Goal: Check status: Check status

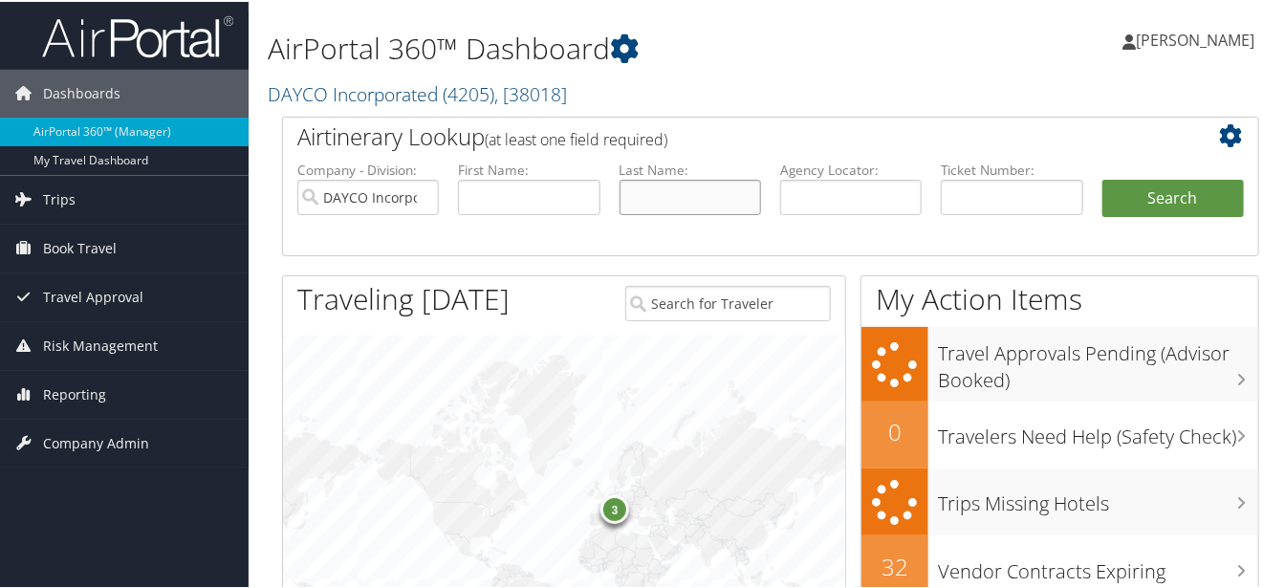
click at [633, 193] on input "text" at bounding box center [689, 195] width 141 height 35
type input "Cleary"
type input "Kimberly"
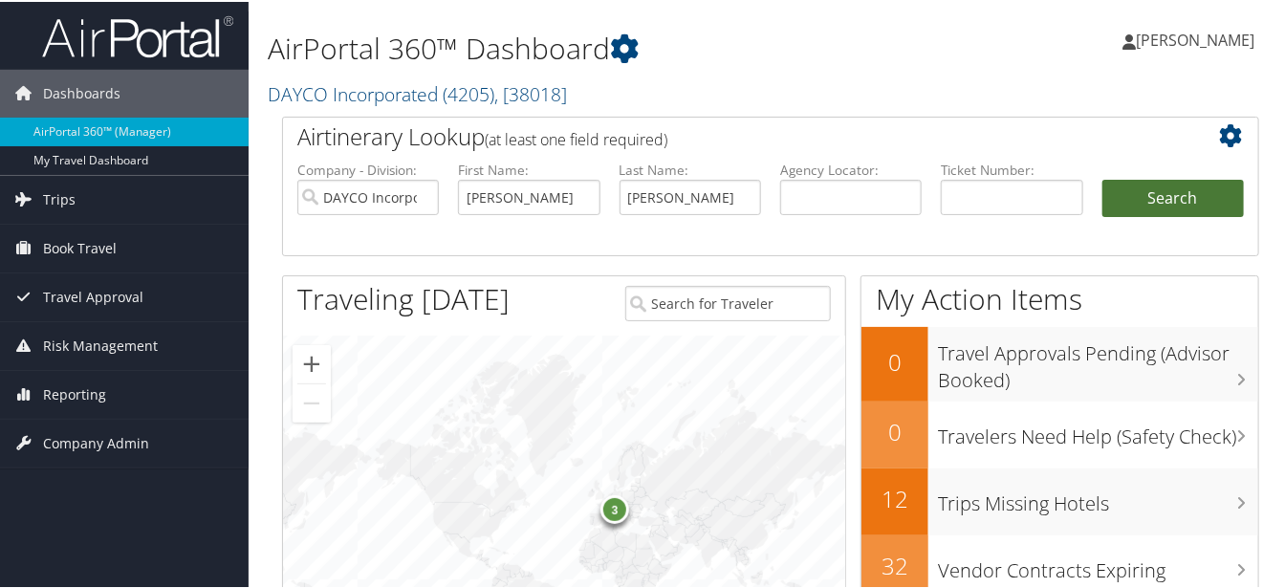
click at [1173, 193] on button "Search" at bounding box center [1172, 197] width 141 height 38
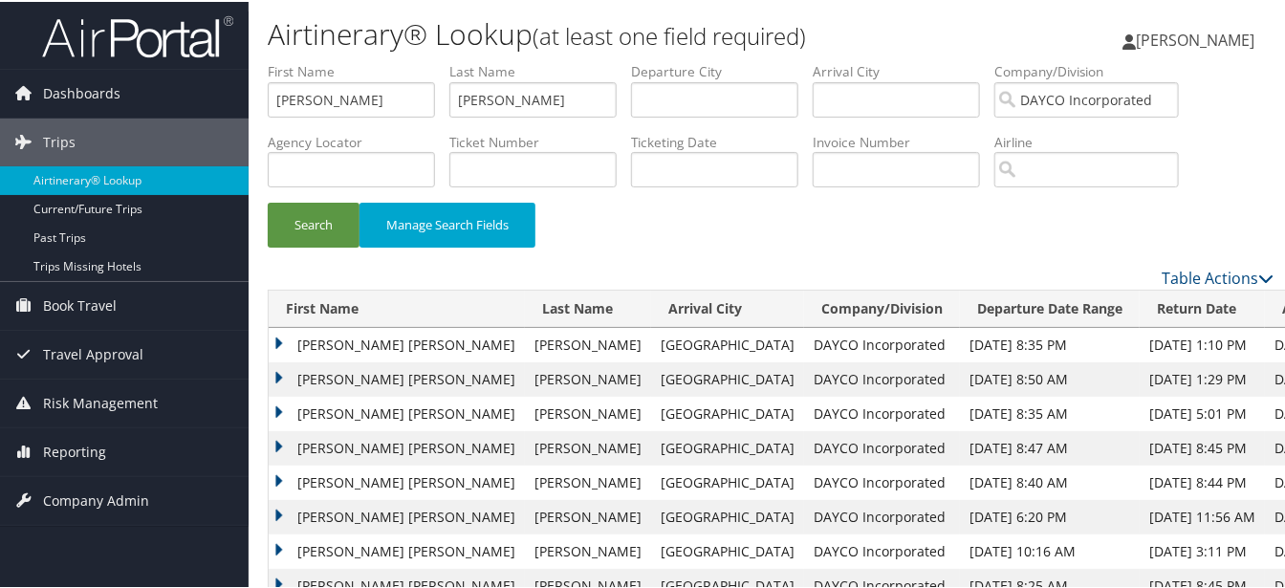
click at [332, 347] on td "KIMBERLY ANN" at bounding box center [397, 343] width 256 height 34
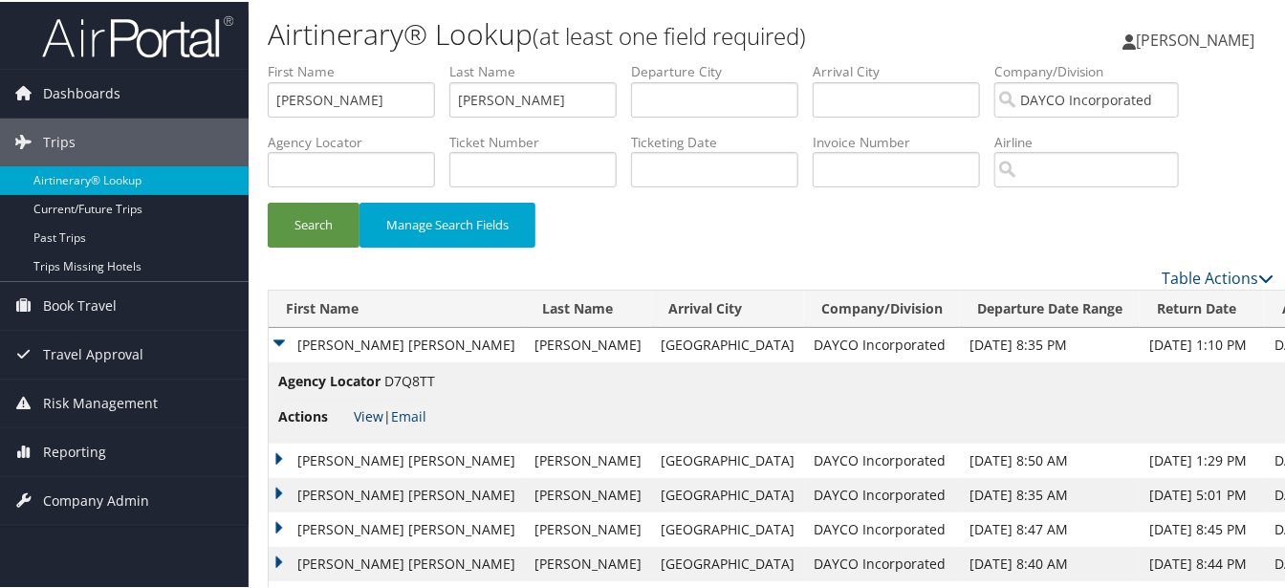
click at [364, 410] on link "View" at bounding box center [369, 414] width 30 height 18
drag, startPoint x: 566, startPoint y: 103, endPoint x: 451, endPoint y: 93, distance: 115.2
click at [451, 93] on input "Cleary" at bounding box center [532, 97] width 167 height 35
type input "Widgren"
click at [362, 93] on input "Kimberly" at bounding box center [351, 97] width 167 height 35
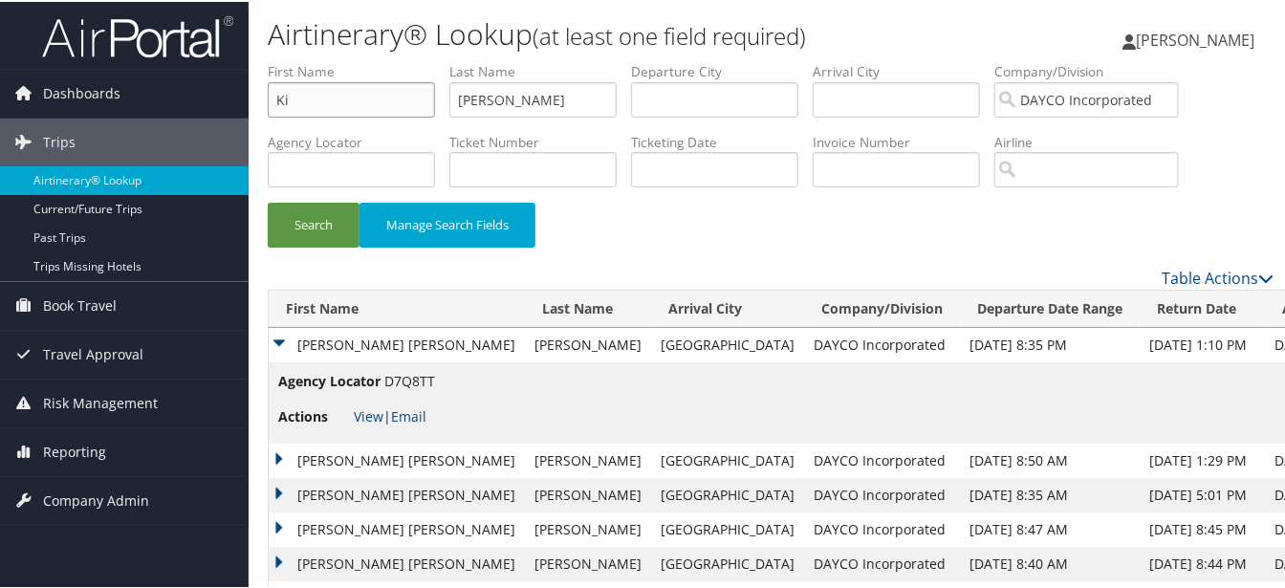
type input "K"
click at [319, 226] on button "Search" at bounding box center [314, 223] width 92 height 45
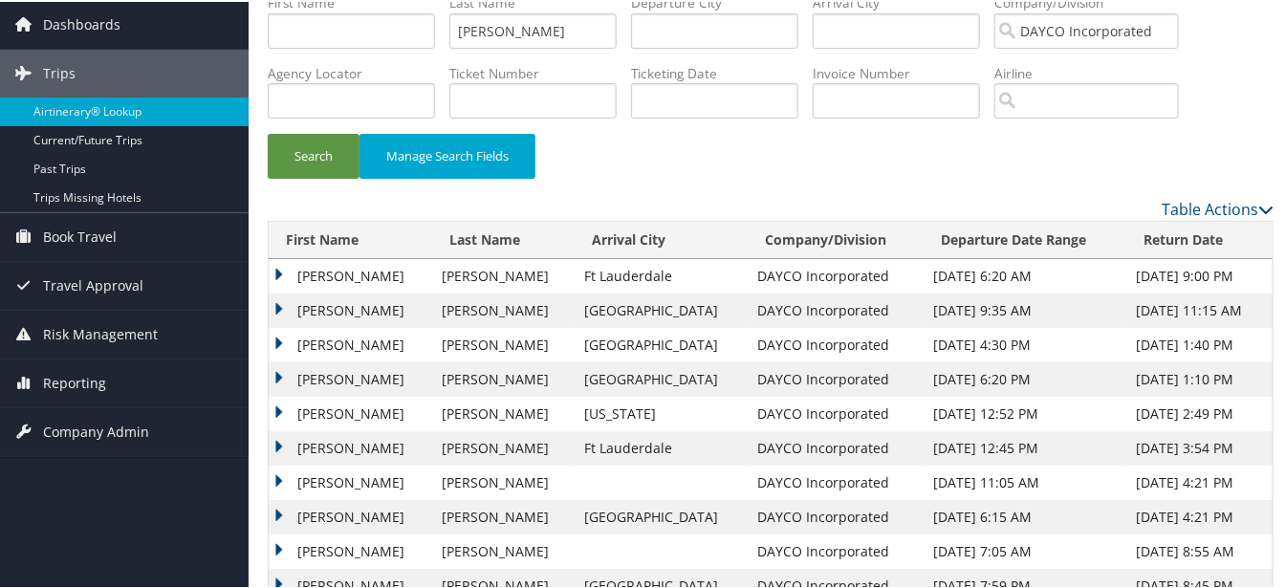
scroll to position [95, 0]
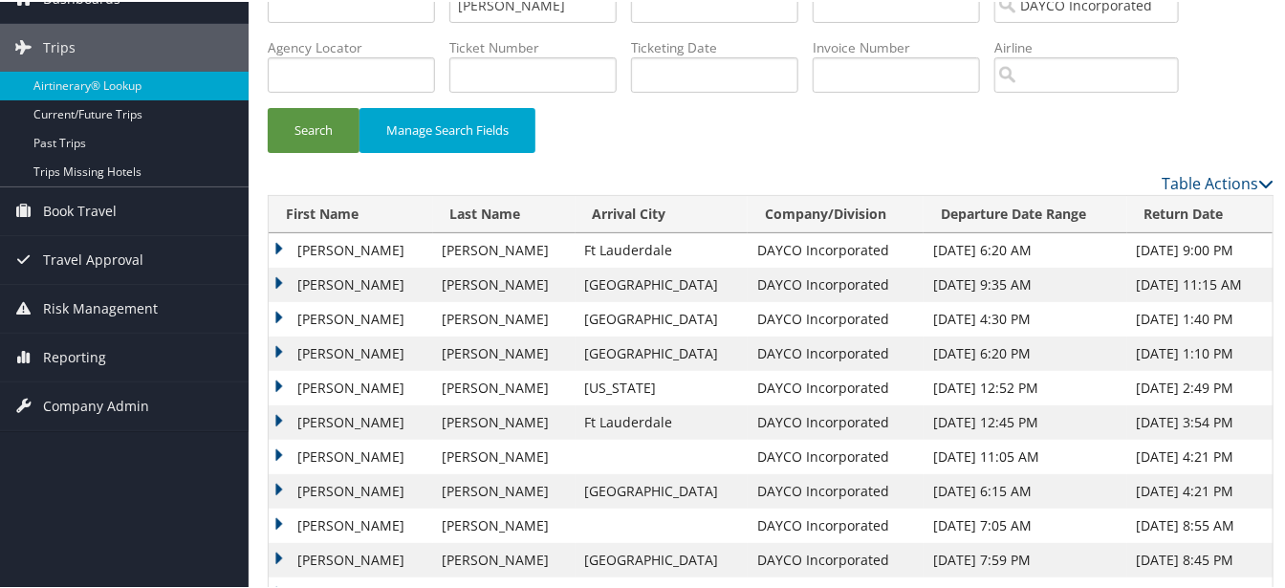
click at [274, 246] on td "MICHAEL JOSEPH" at bounding box center [351, 248] width 164 height 34
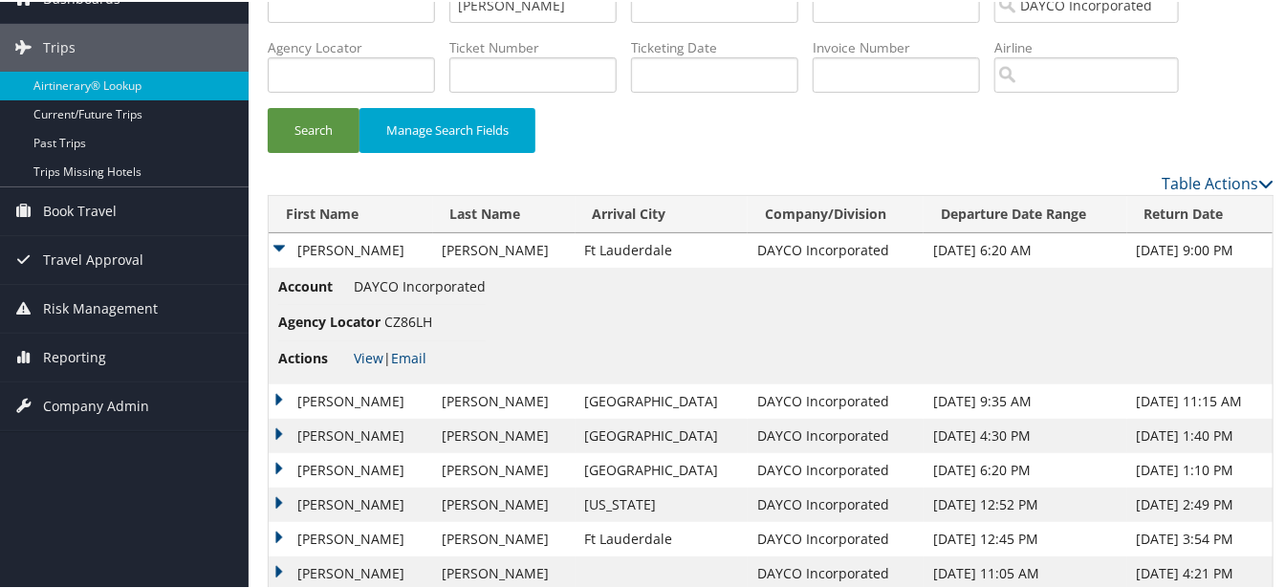
click at [273, 397] on td "MICHAEL JOSEPH" at bounding box center [351, 399] width 164 height 34
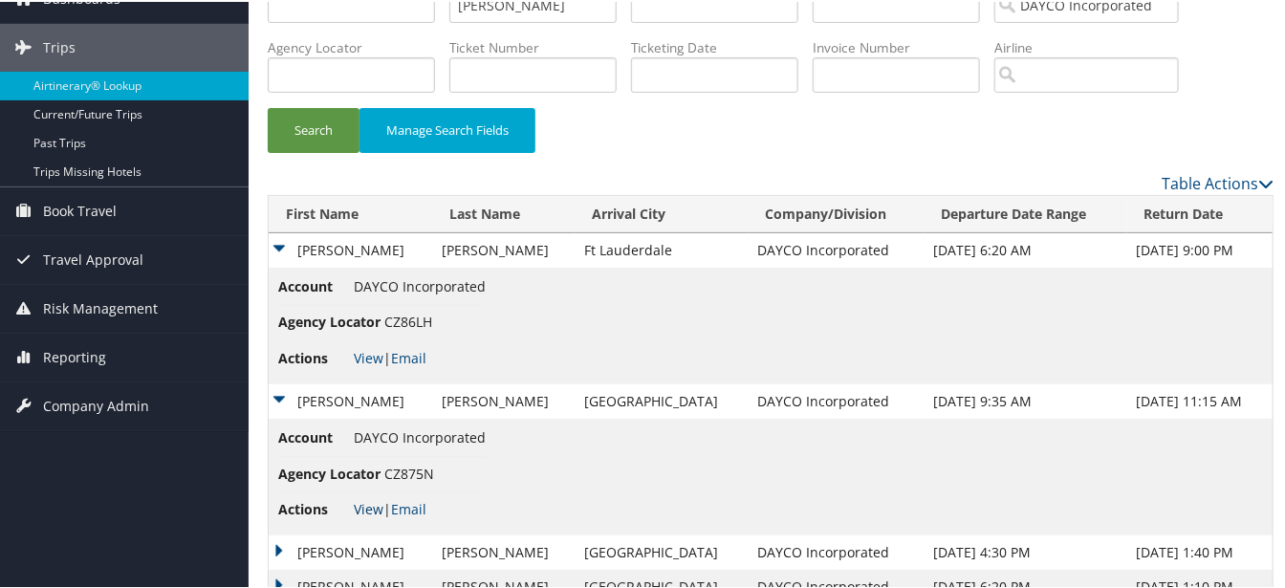
click at [358, 505] on link "View" at bounding box center [369, 507] width 30 height 18
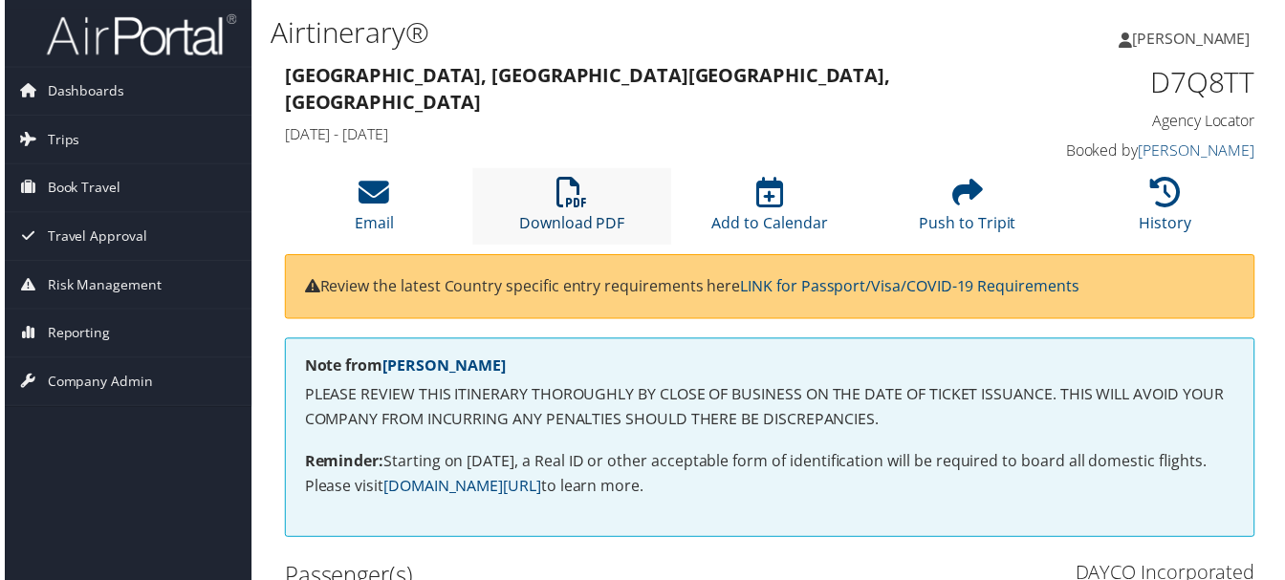
click at [572, 194] on icon at bounding box center [571, 194] width 31 height 31
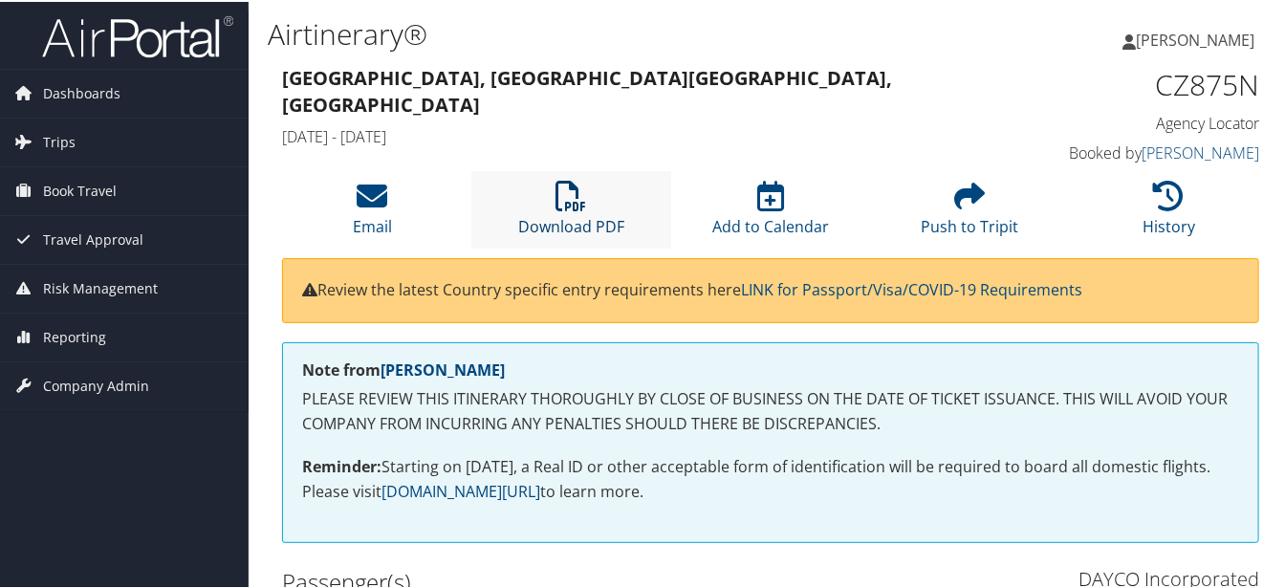
click at [582, 207] on icon at bounding box center [571, 194] width 31 height 31
